Goal: Information Seeking & Learning: Learn about a topic

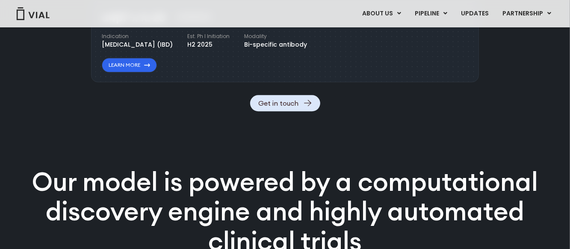
scroll to position [1093, 0]
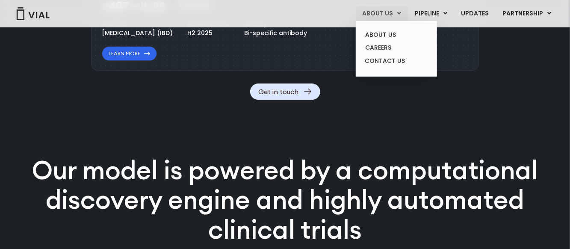
click at [386, 19] on link "ABOUT US" at bounding box center [382, 13] width 52 height 15
click at [387, 6] on link "ABOUT US" at bounding box center [382, 13] width 52 height 15
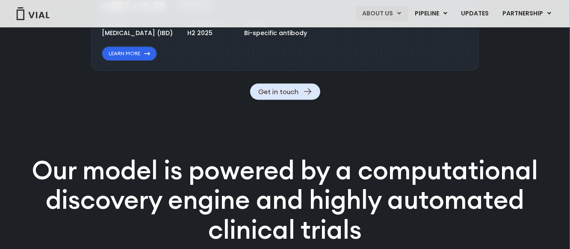
click at [378, 14] on link "ABOUT US" at bounding box center [382, 13] width 52 height 15
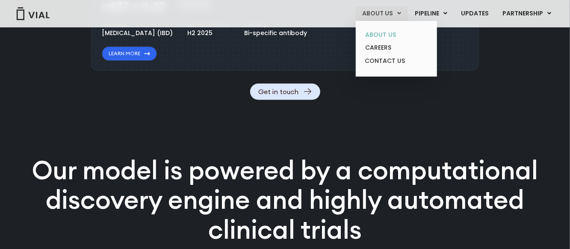
click at [379, 34] on link "ABOUT US" at bounding box center [396, 34] width 75 height 13
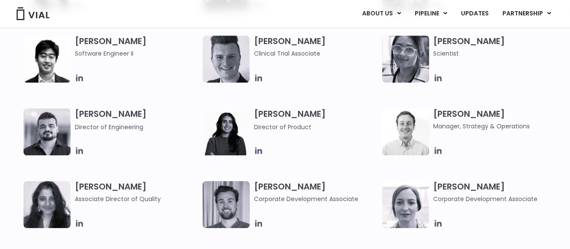
scroll to position [1093, 0]
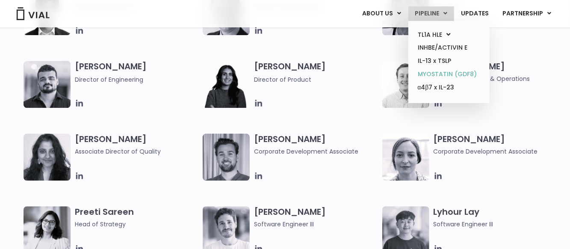
click at [430, 70] on link "MYOSTATIN (GDF8)" at bounding box center [449, 74] width 75 height 13
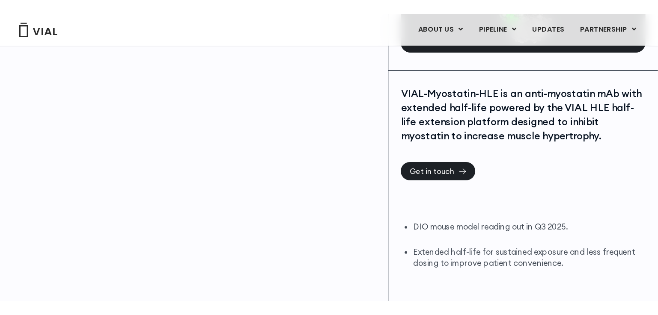
scroll to position [161, 0]
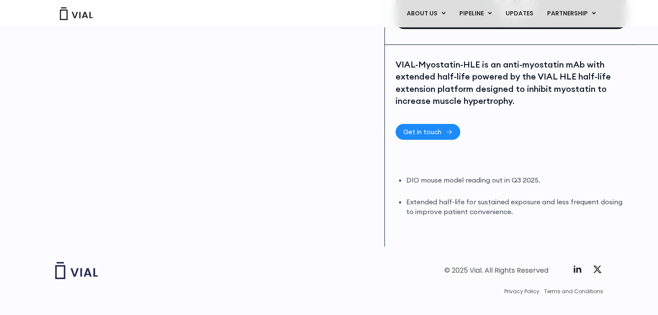
click at [413, 129] on span "Get in touch" at bounding box center [422, 132] width 38 height 6
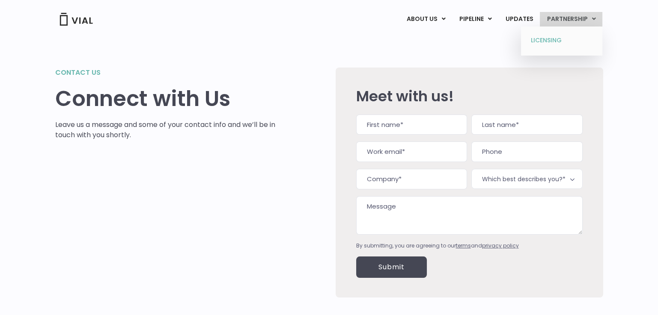
click at [548, 41] on link "LICENSING" at bounding box center [561, 41] width 75 height 14
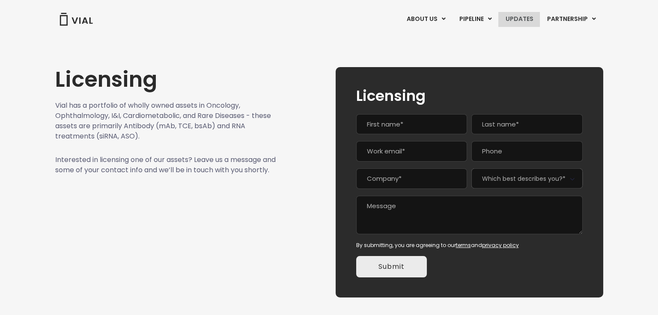
click at [518, 18] on link "UPDATES" at bounding box center [518, 19] width 41 height 15
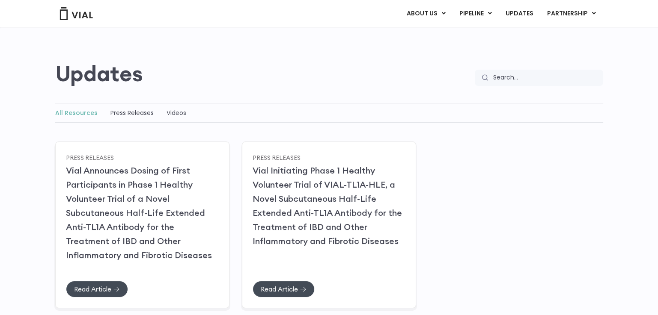
scroll to position [95, 0]
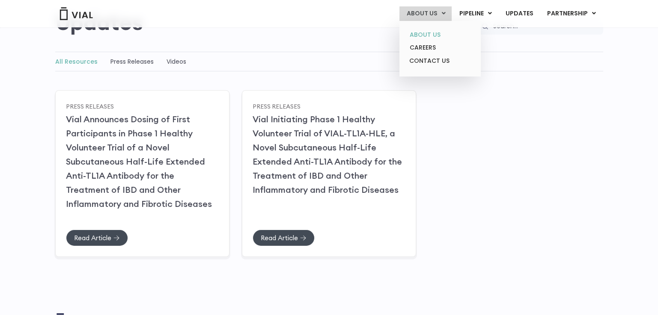
click at [427, 32] on link "ABOUT US" at bounding box center [439, 34] width 75 height 13
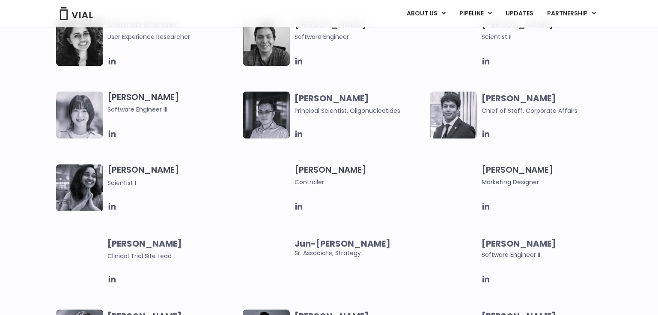
scroll to position [1616, 0]
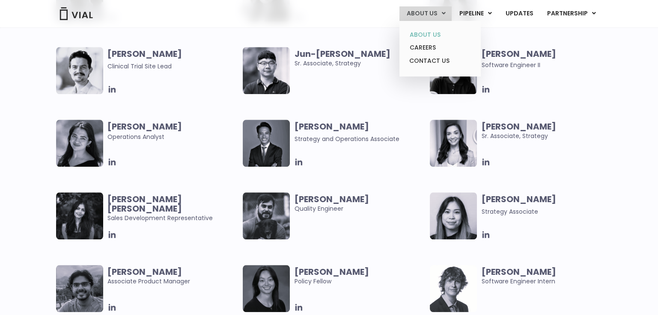
click at [431, 34] on link "ABOUT US" at bounding box center [439, 34] width 75 height 13
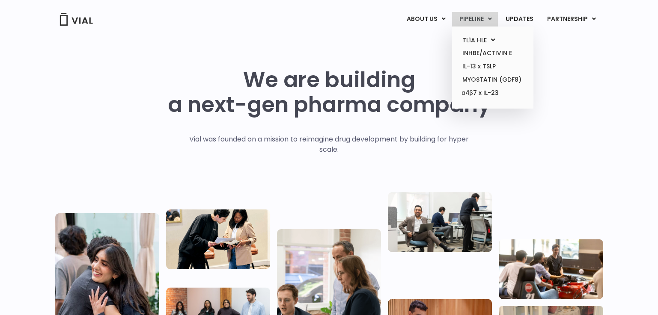
click at [473, 30] on ul "TL1A HLE PHASE 2 INHBE/ACTIVIN E IL-13 x TSLP MYOSTATIN (GDF8) α4β7 x IL-23" at bounding box center [492, 68] width 81 height 82
click at [475, 21] on link "PIPELINE" at bounding box center [475, 19] width 46 height 15
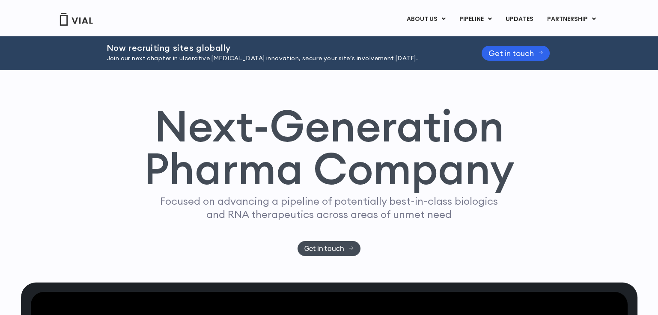
click at [68, 23] on img at bounding box center [76, 19] width 34 height 13
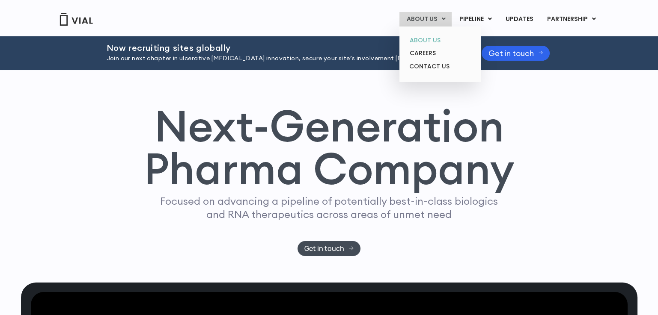
click at [428, 40] on link "ABOUT US" at bounding box center [439, 40] width 75 height 13
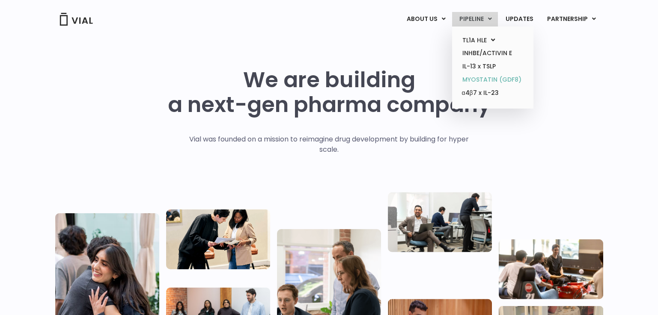
click at [485, 81] on link "MYOSTATIN (GDF8)" at bounding box center [492, 79] width 75 height 13
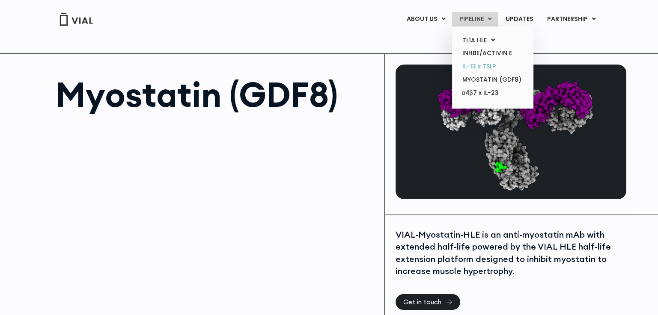
click at [472, 68] on link "IL-13 x TSLP" at bounding box center [492, 66] width 75 height 13
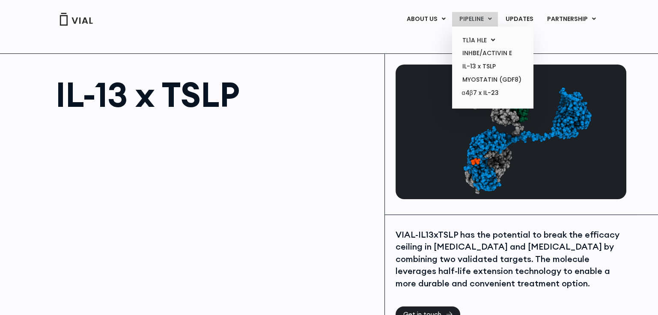
click at [484, 13] on link "PIPELINE" at bounding box center [475, 19] width 46 height 15
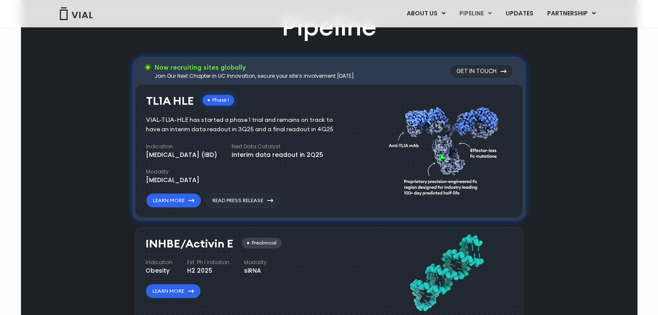
scroll to position [540, 0]
